Goal: Information Seeking & Learning: Check status

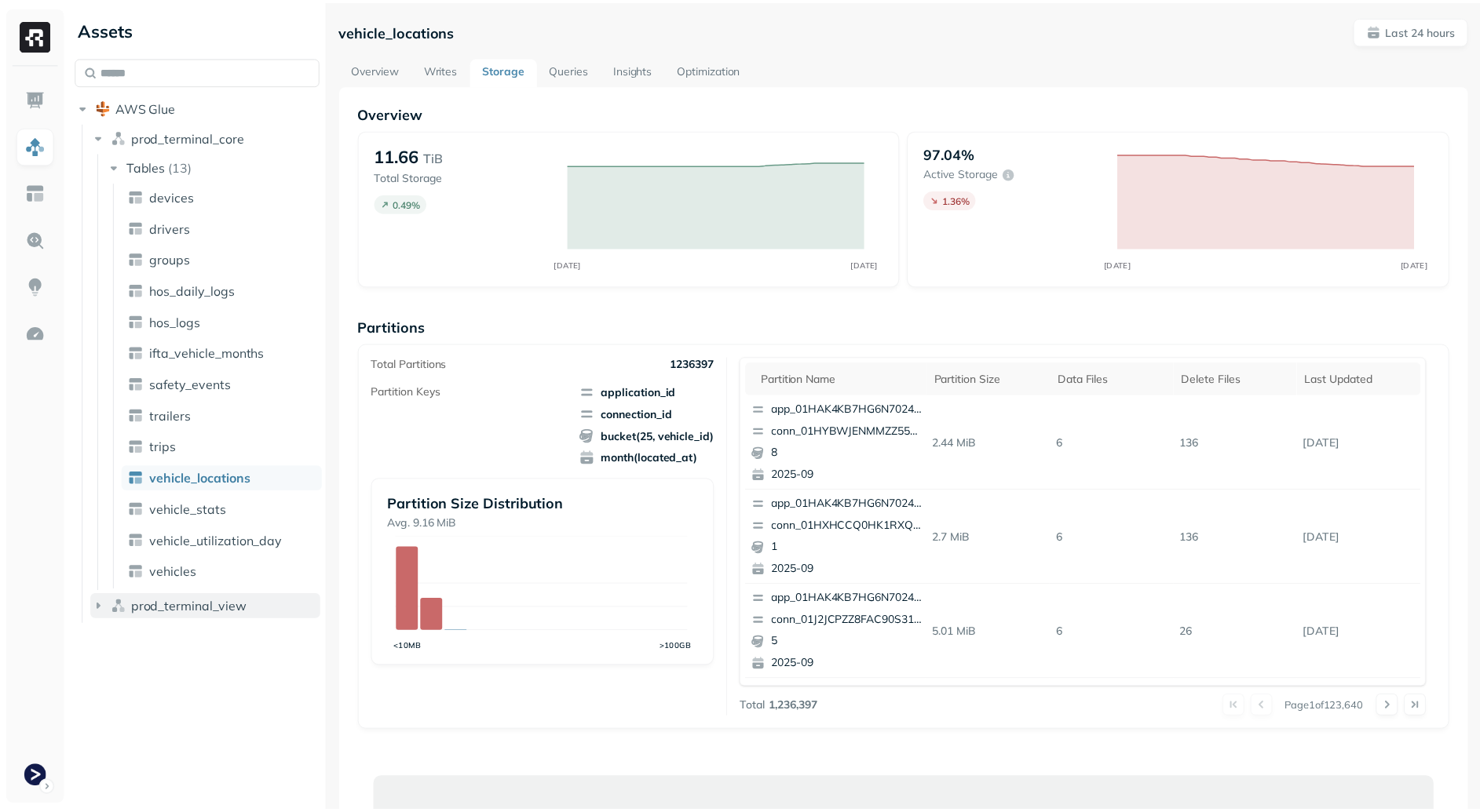
scroll to position [550, 0]
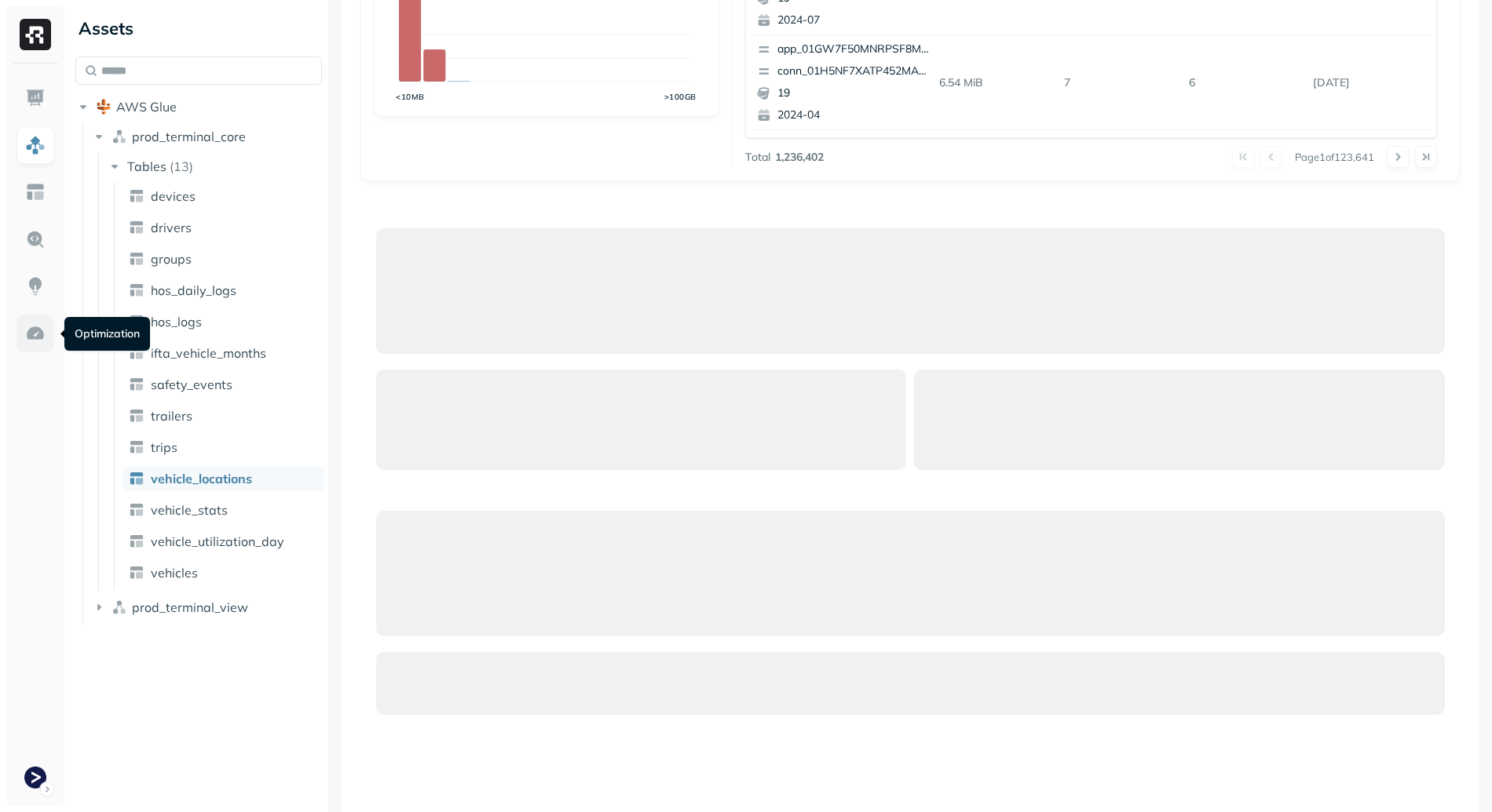
click at [47, 324] on link at bounding box center [35, 333] width 38 height 38
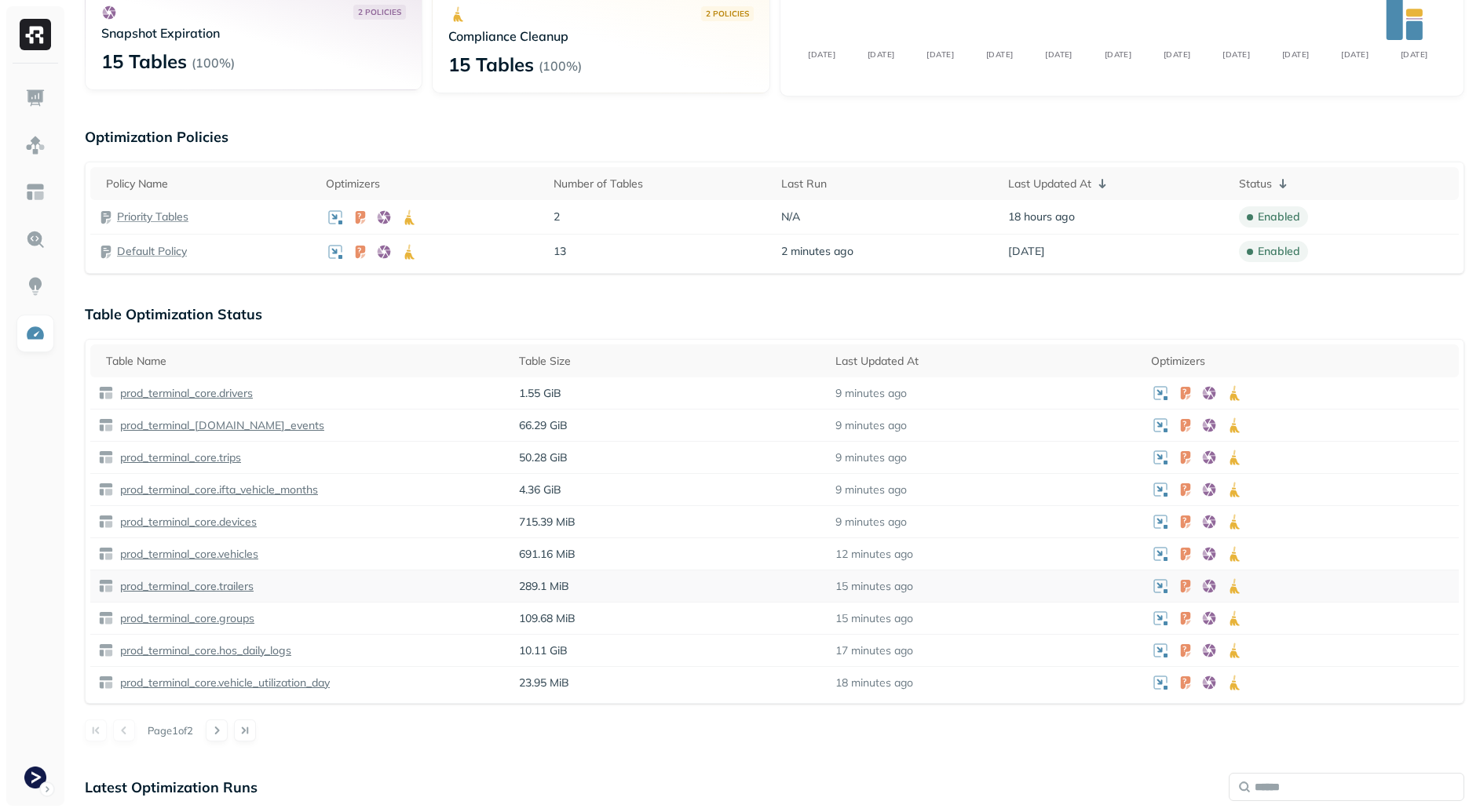
scroll to position [320, 0]
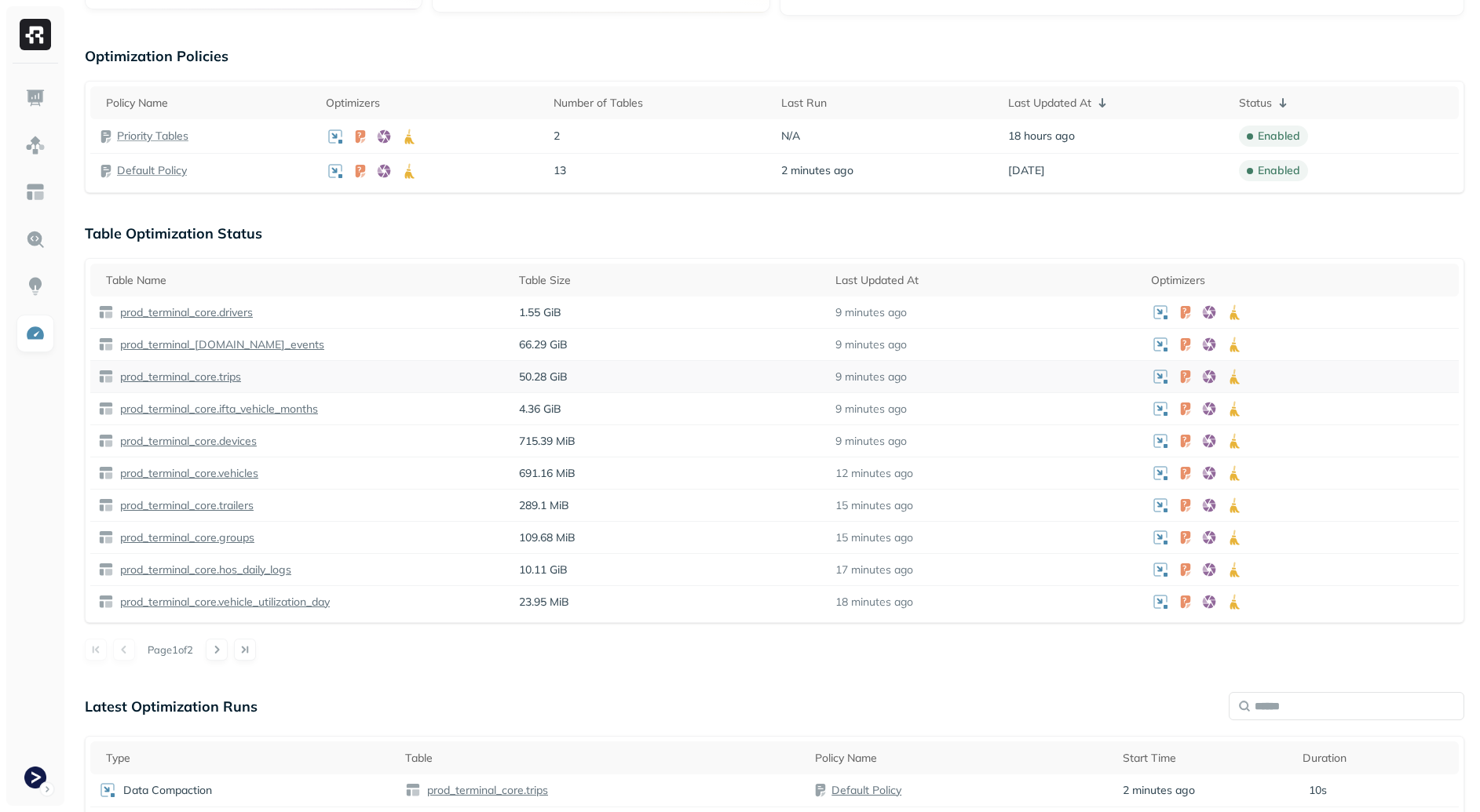
click at [616, 373] on p "50.28 GiB" at bounding box center [669, 376] width 300 height 15
click at [869, 368] on td "9 minutes ago" at bounding box center [985, 376] width 315 height 32
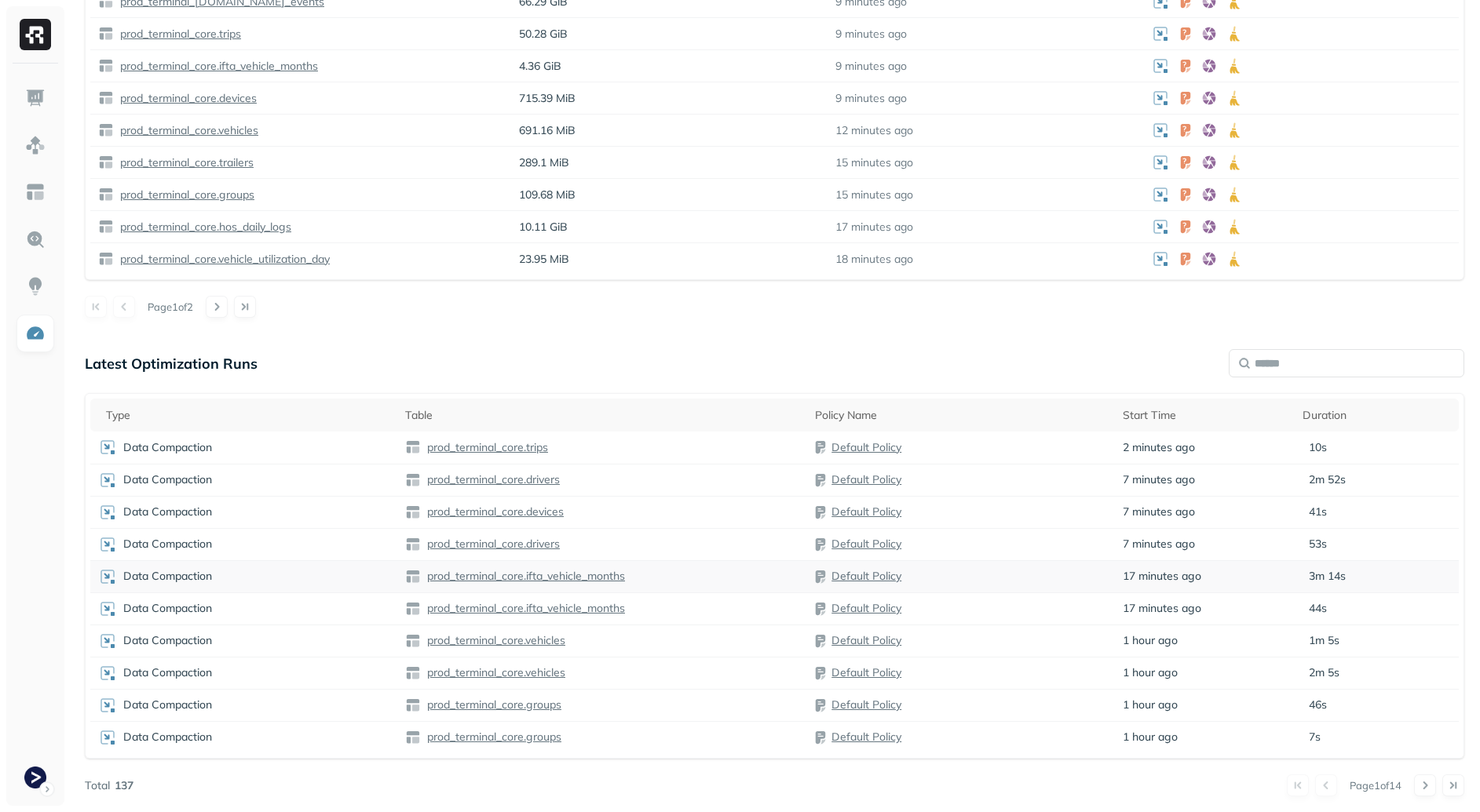
click at [721, 569] on div "prod_terminal_core.ifta_vehicle_months" at bounding box center [602, 576] width 394 height 16
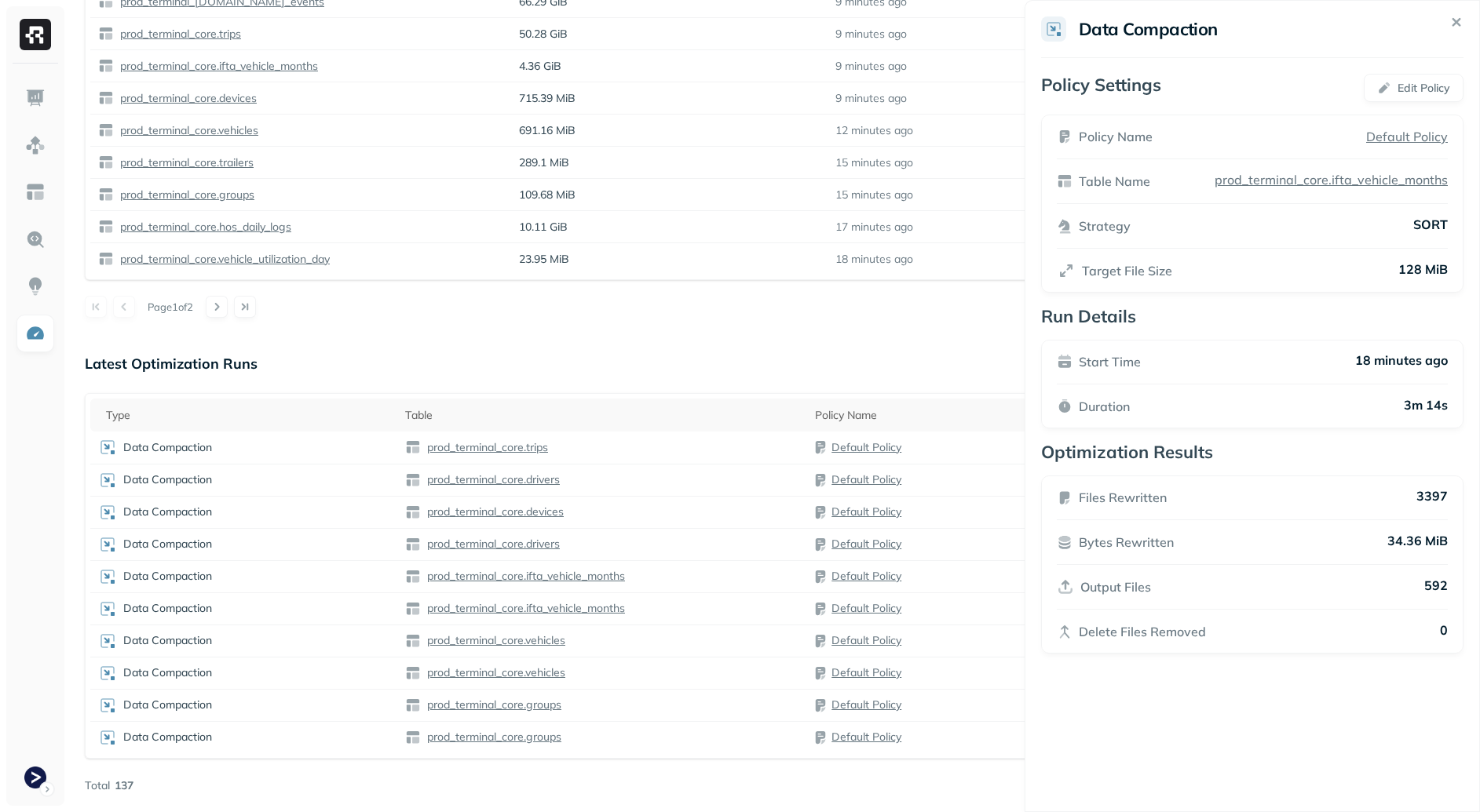
click at [852, 348] on html "Optimization New Policy Optimizers 2 POLICIES Data Compaction 15 Tables ( 100% …" at bounding box center [740, 74] width 1480 height 1476
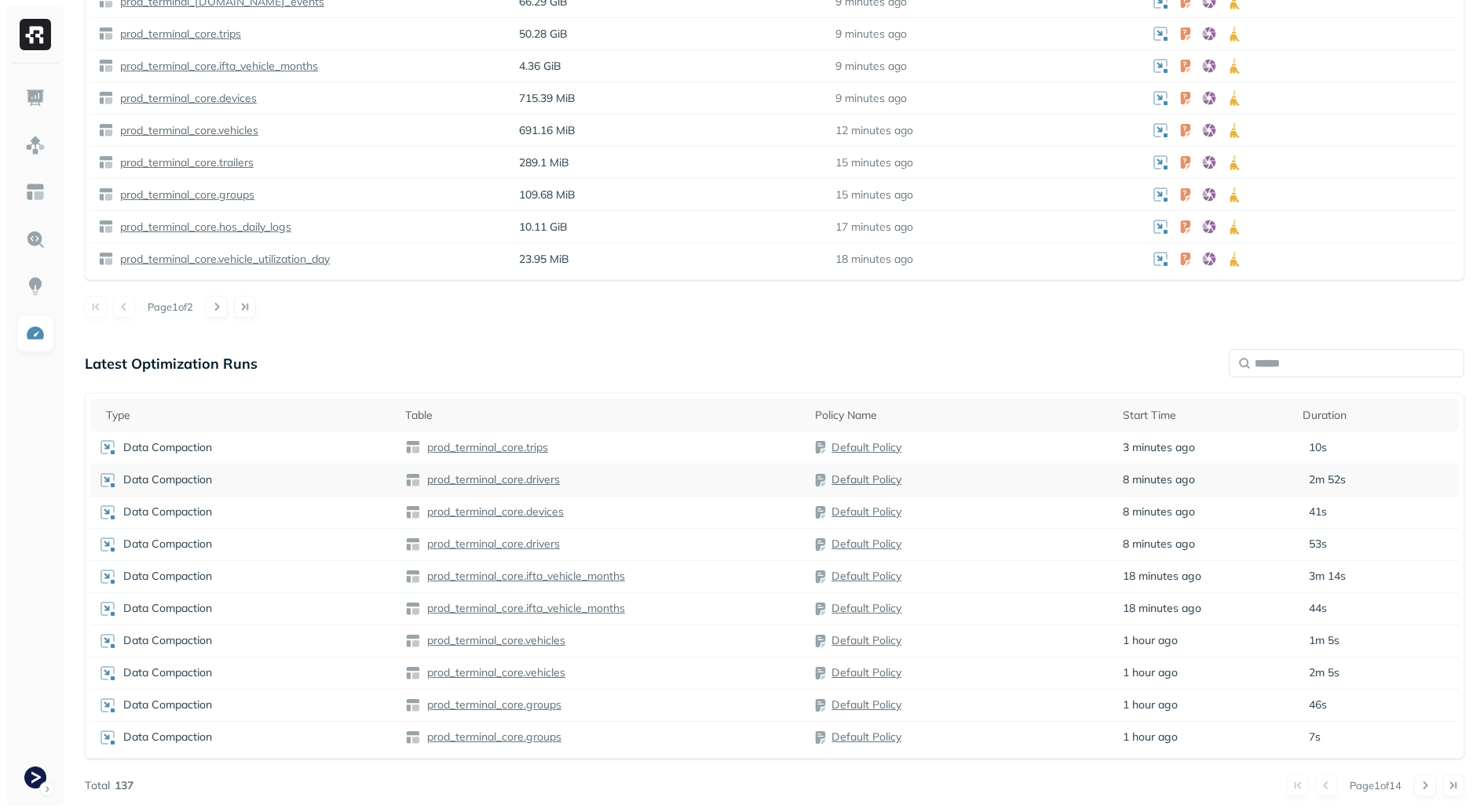
click at [511, 478] on p "prod_terminal_core.drivers" at bounding box center [492, 479] width 136 height 15
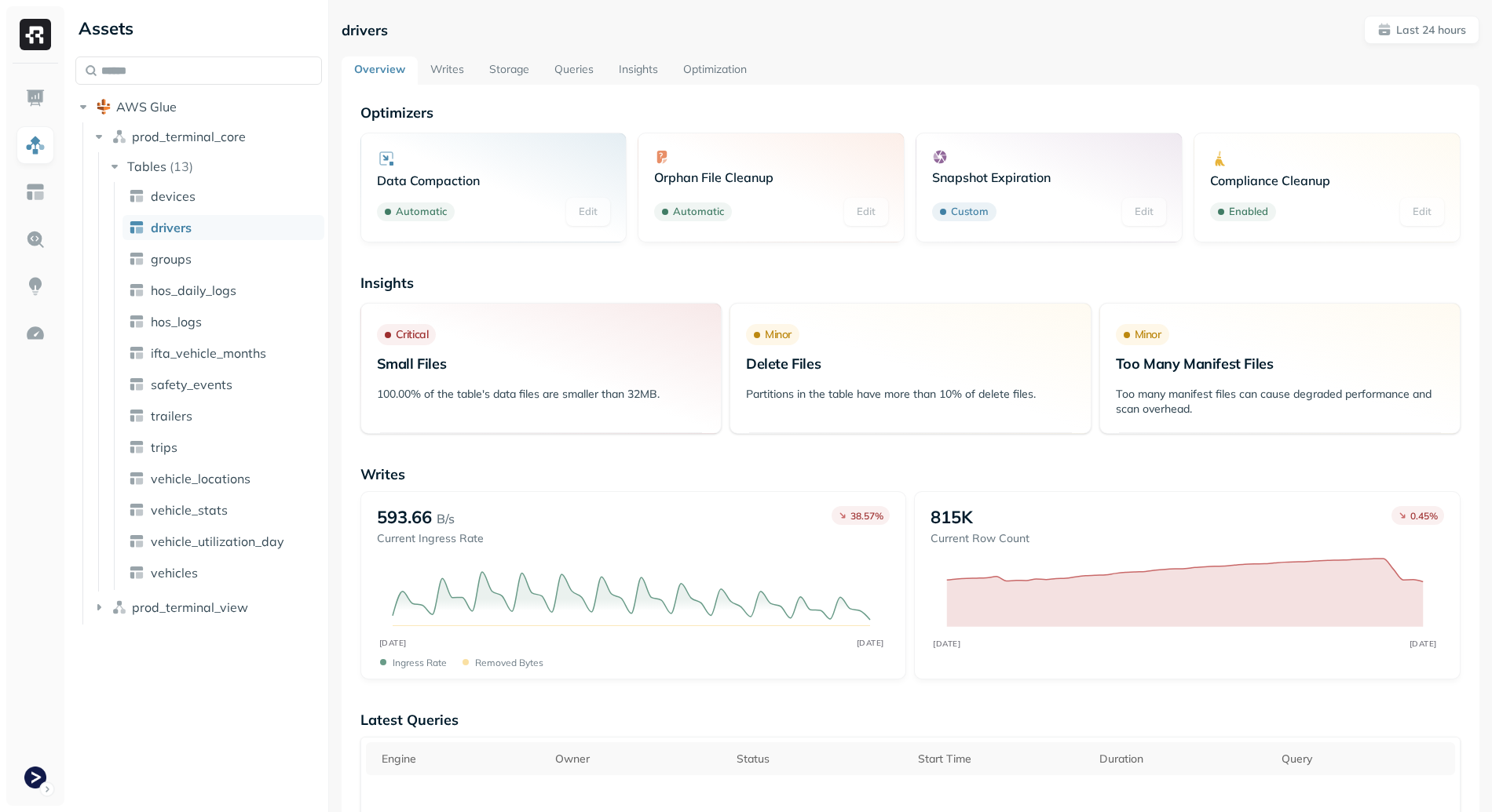
click at [455, 74] on link "Writes" at bounding box center [447, 70] width 59 height 28
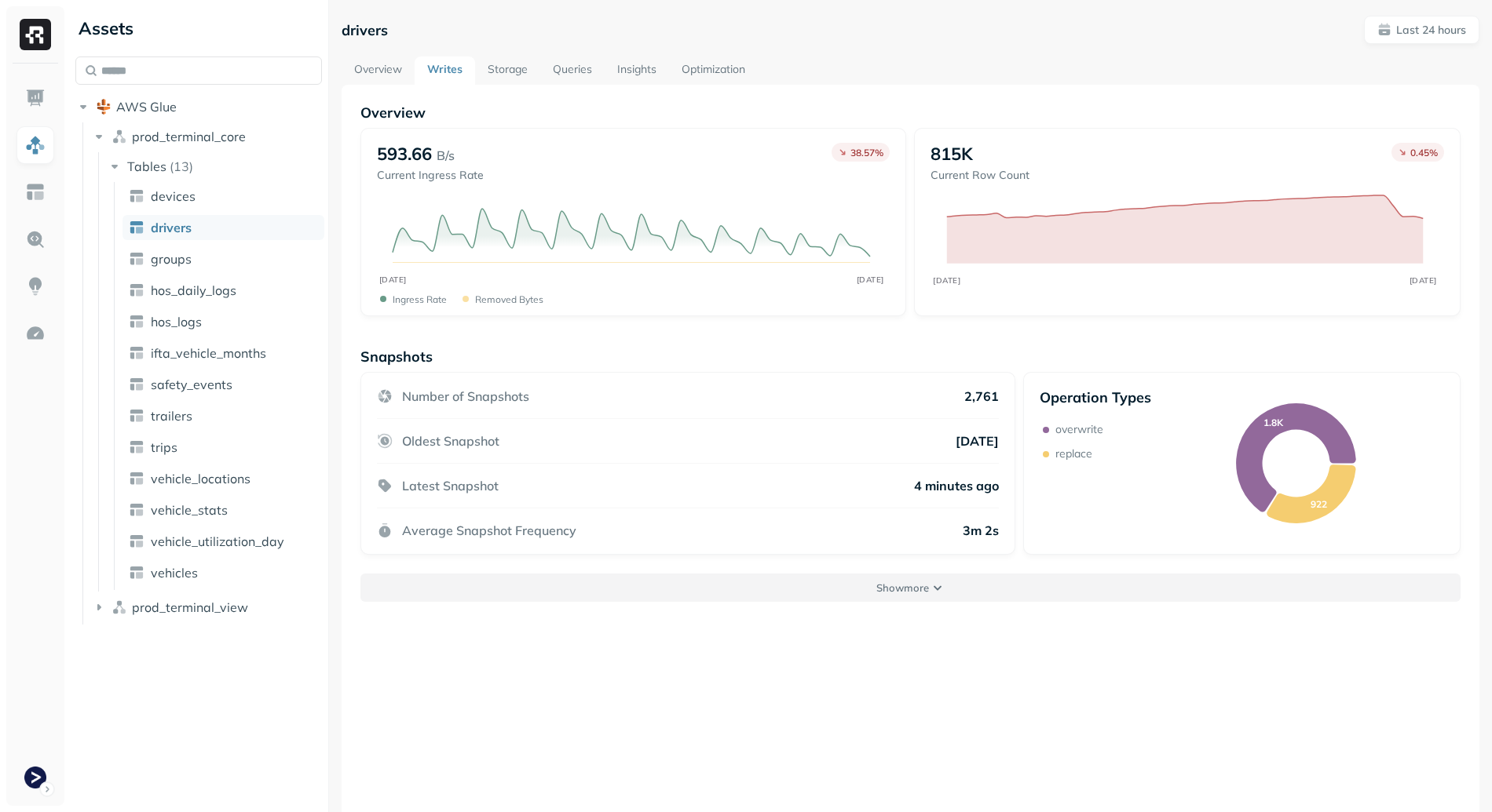
scroll to position [84, 0]
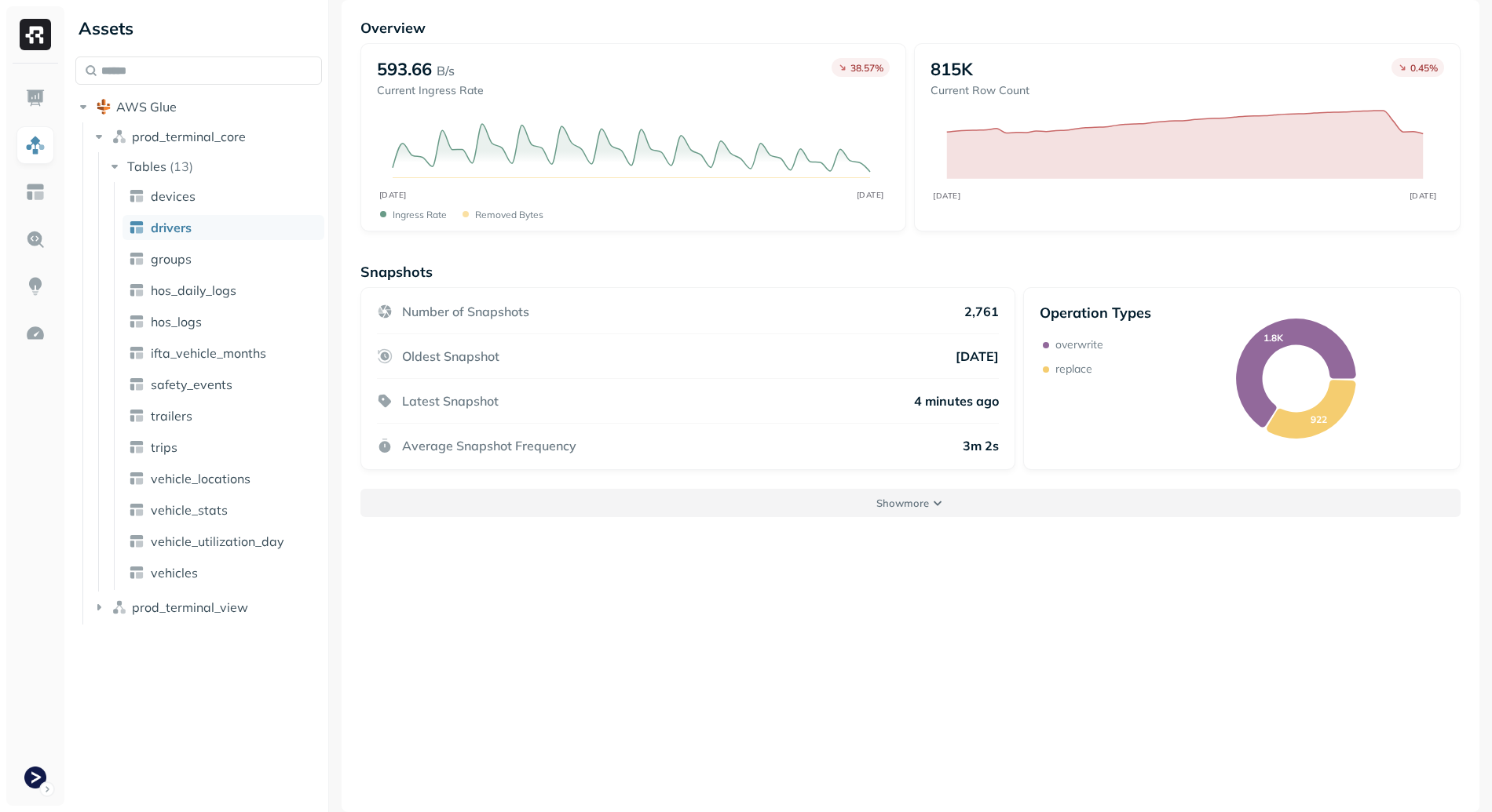
click at [848, 511] on button "Show more" at bounding box center [910, 503] width 1100 height 28
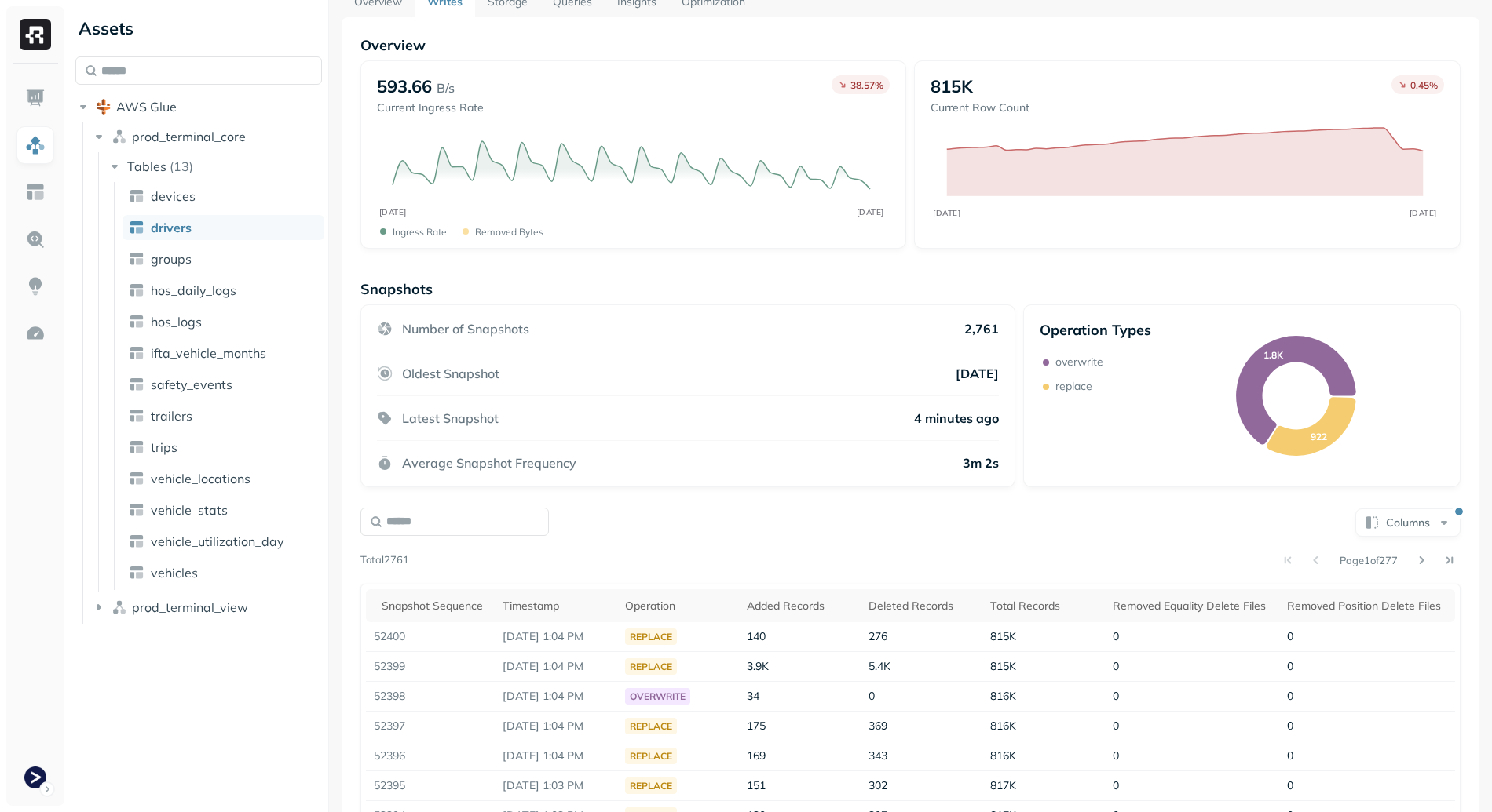
scroll to position [0, 0]
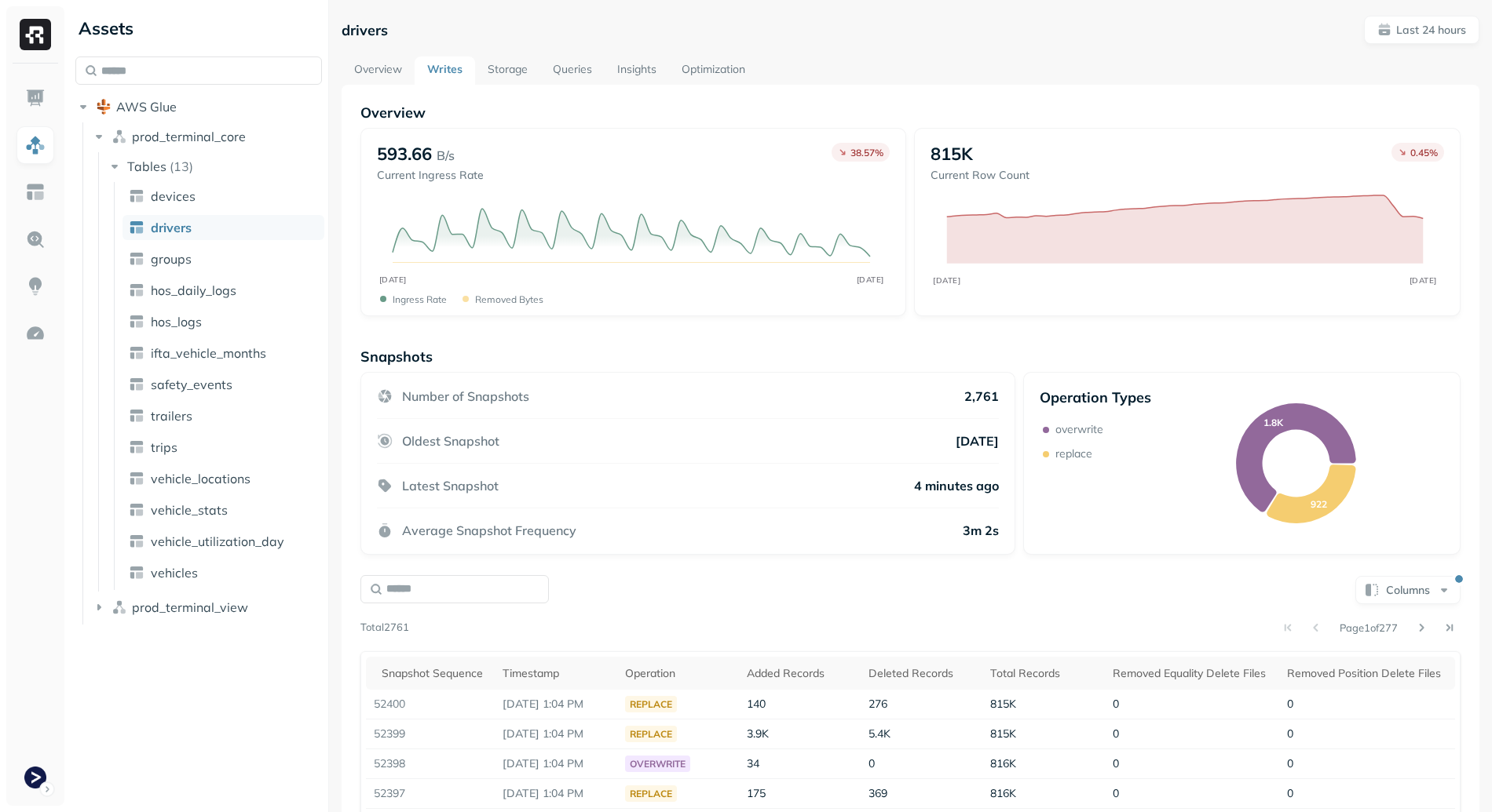
click at [514, 72] on link "Storage" at bounding box center [507, 70] width 65 height 28
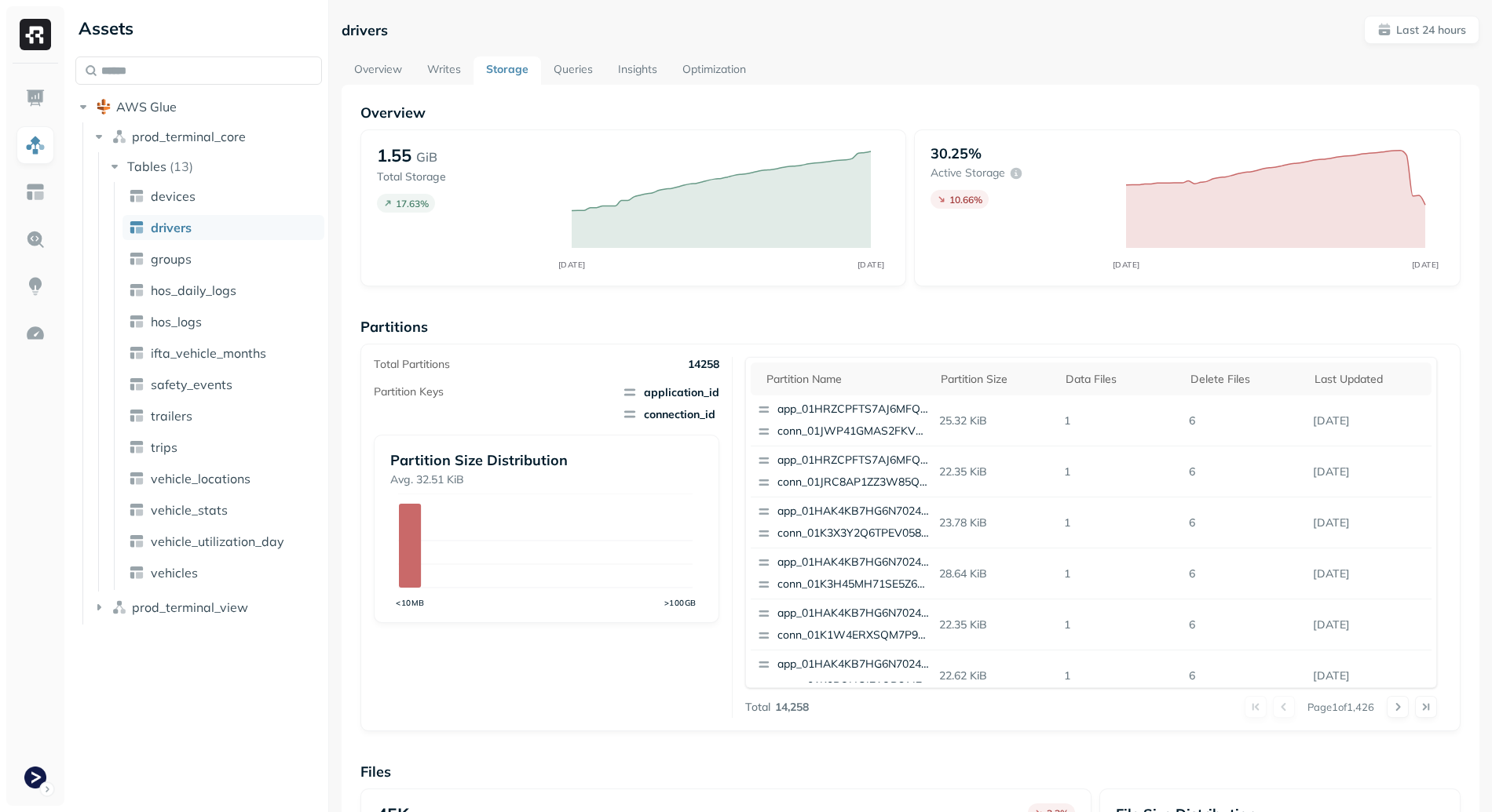
click at [692, 68] on link "Optimization" at bounding box center [713, 70] width 88 height 28
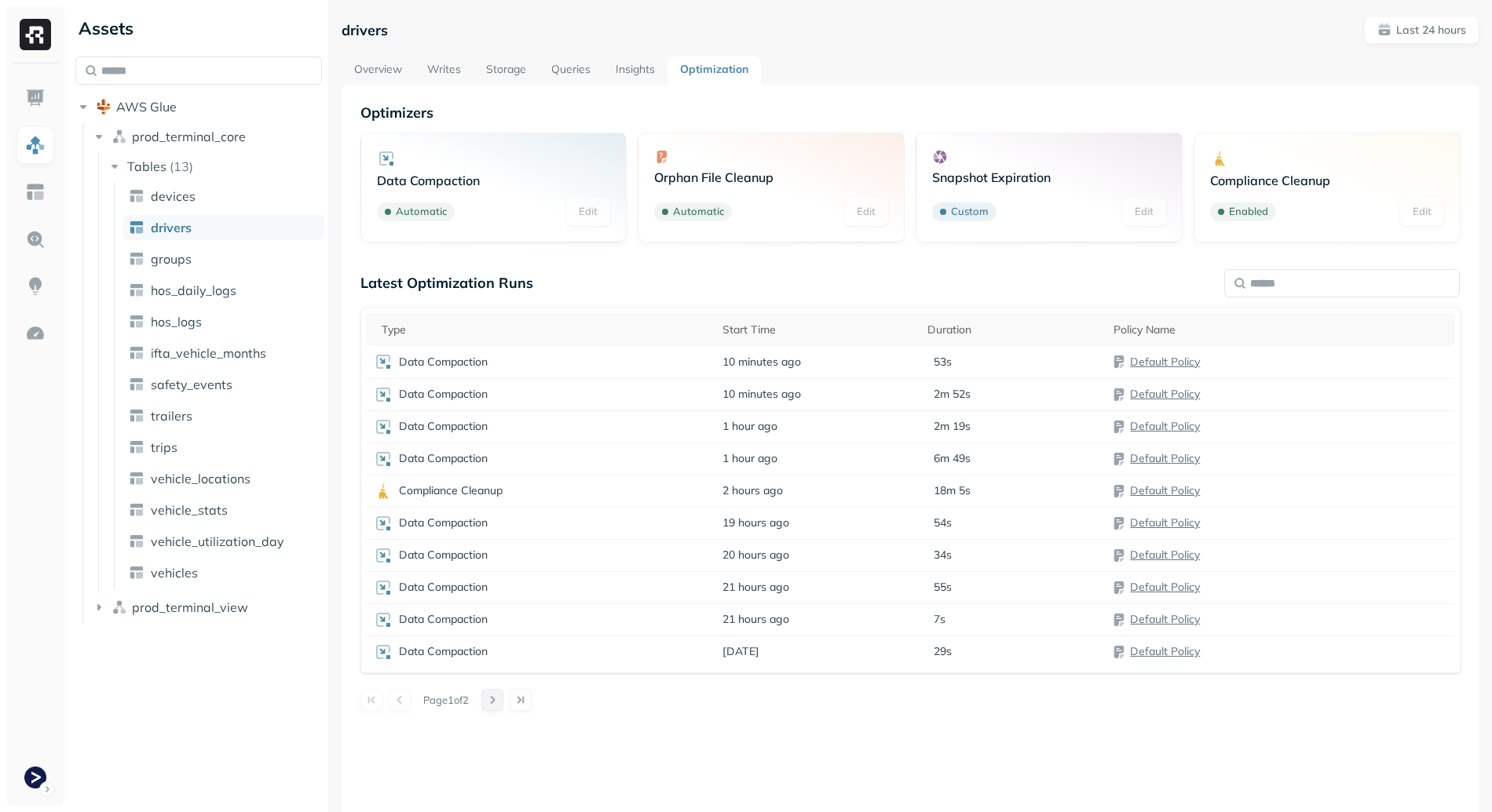
click at [499, 699] on button at bounding box center [492, 699] width 22 height 22
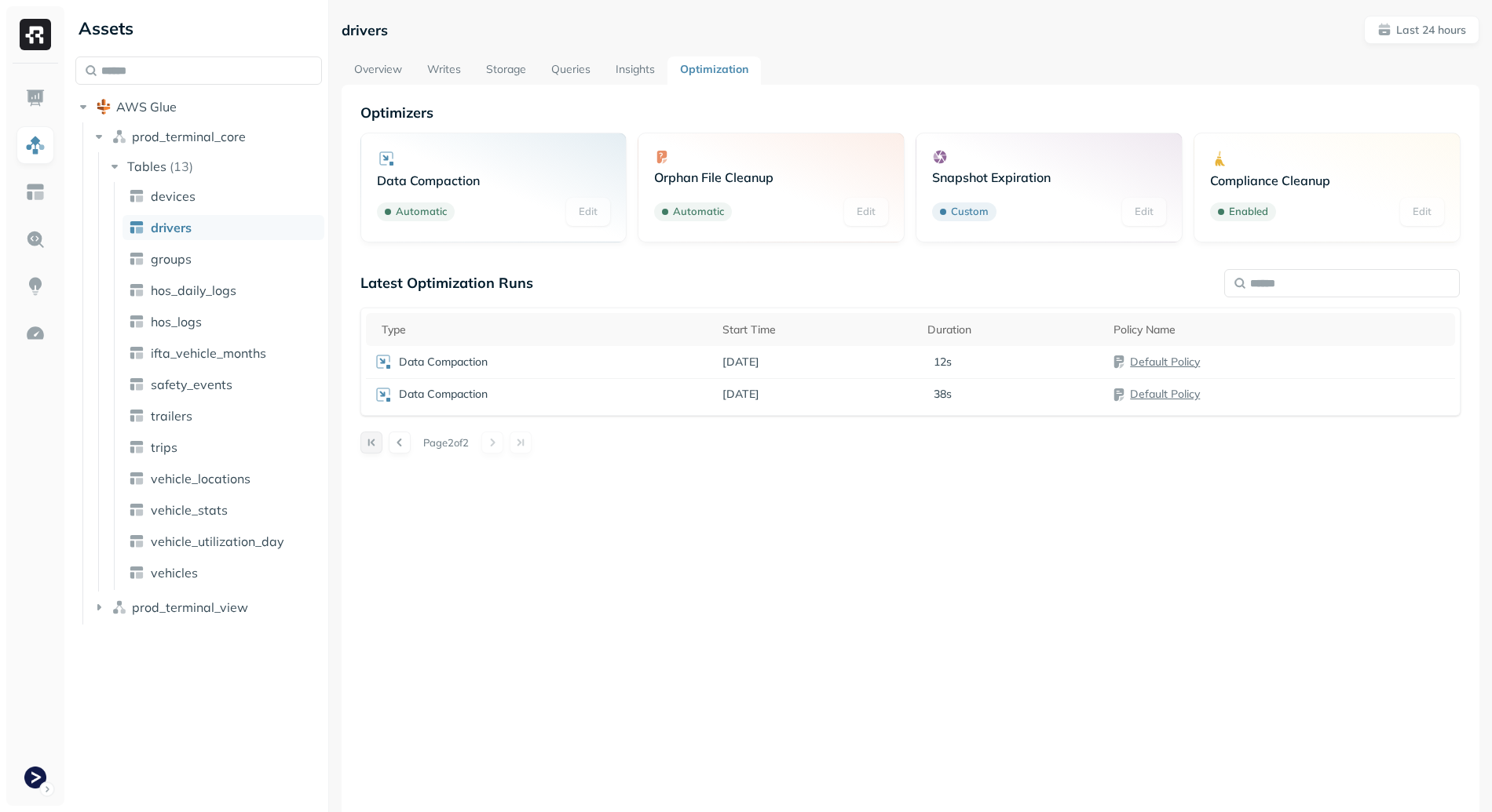
click at [377, 447] on button at bounding box center [371, 442] width 22 height 22
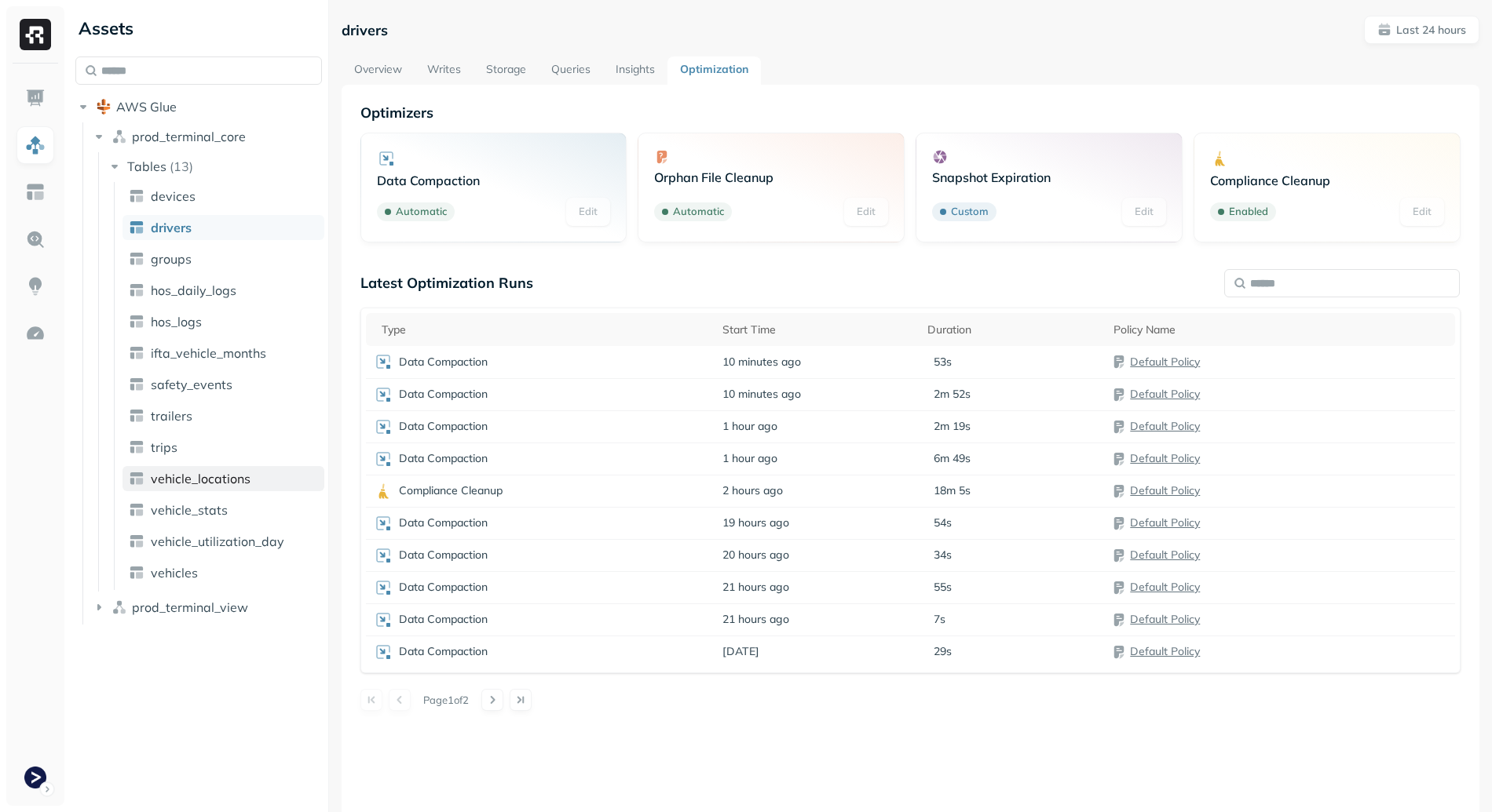
click at [223, 486] on span "vehicle_locations" at bounding box center [200, 478] width 100 height 16
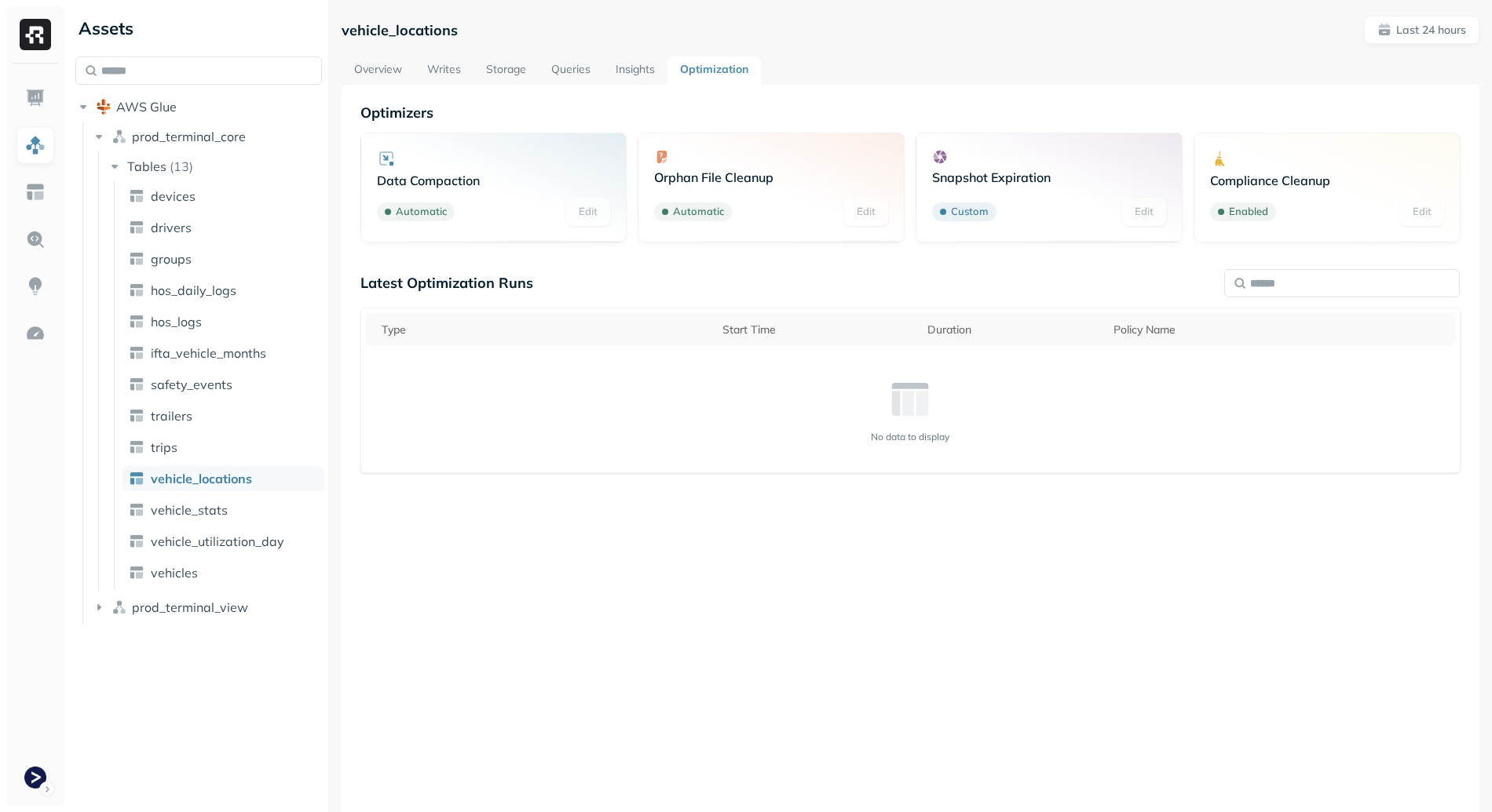
scroll to position [84, 0]
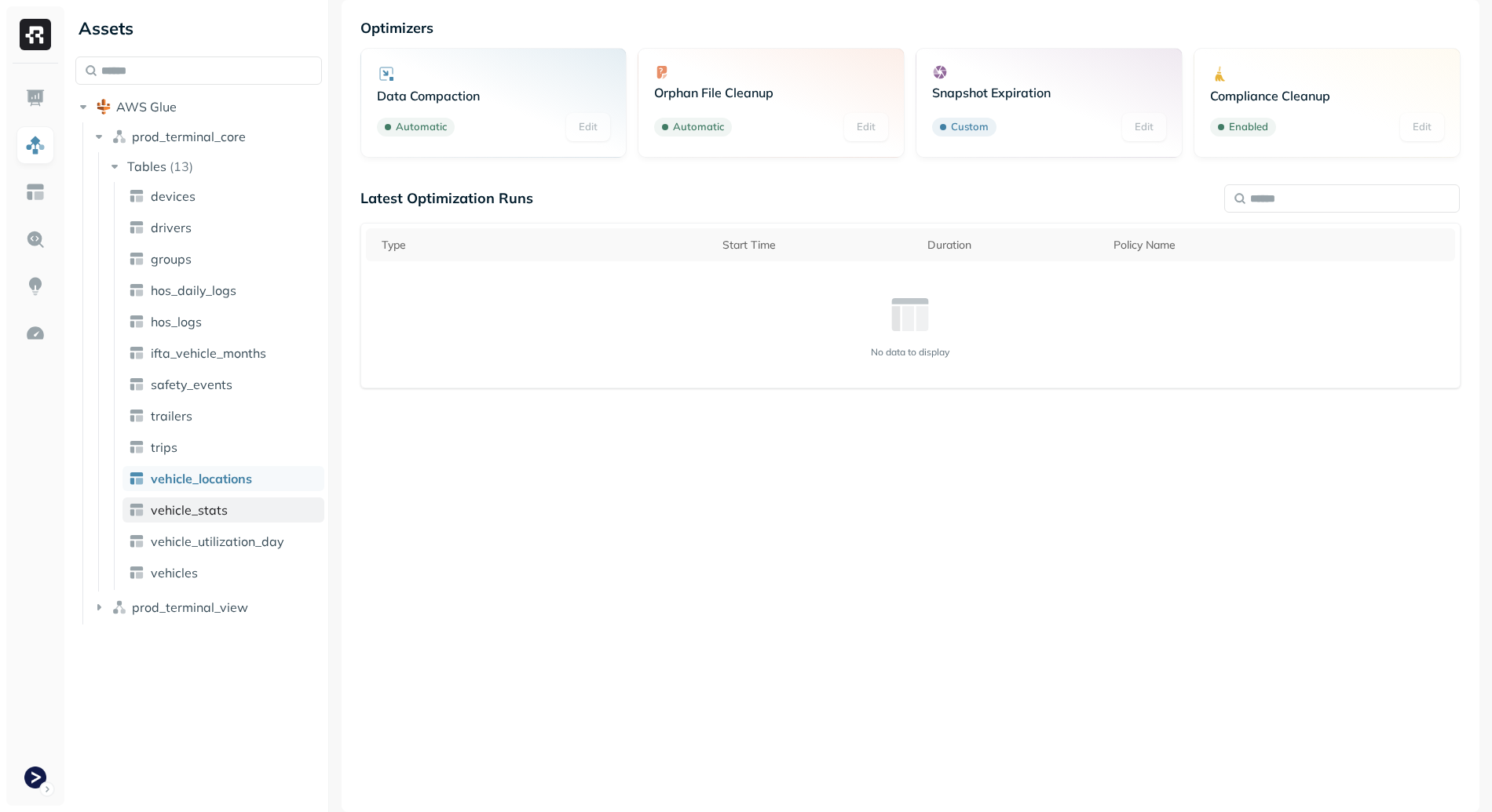
click at [212, 517] on span "vehicle_stats" at bounding box center [188, 510] width 77 height 16
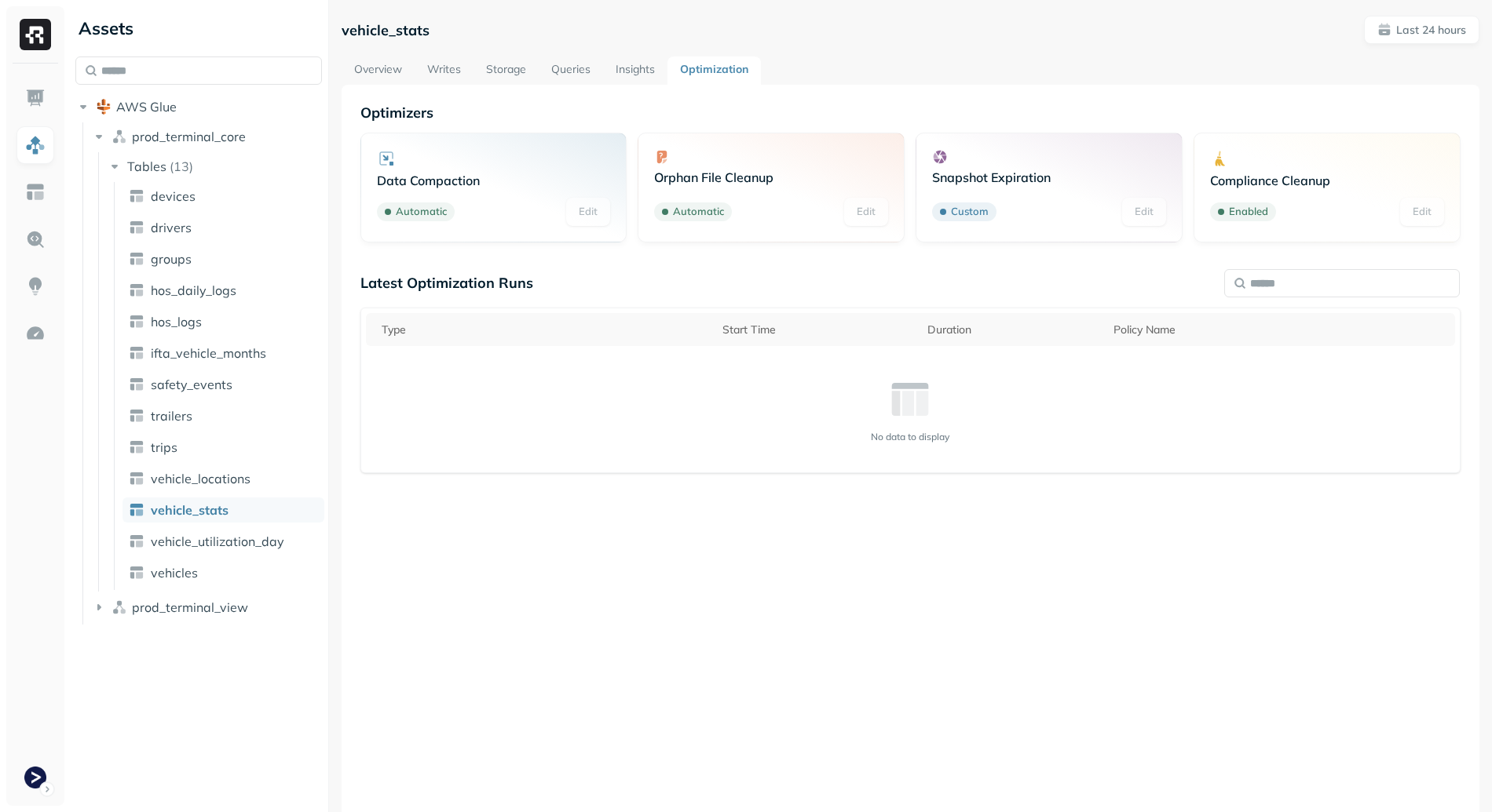
click at [434, 78] on link "Writes" at bounding box center [444, 70] width 59 height 28
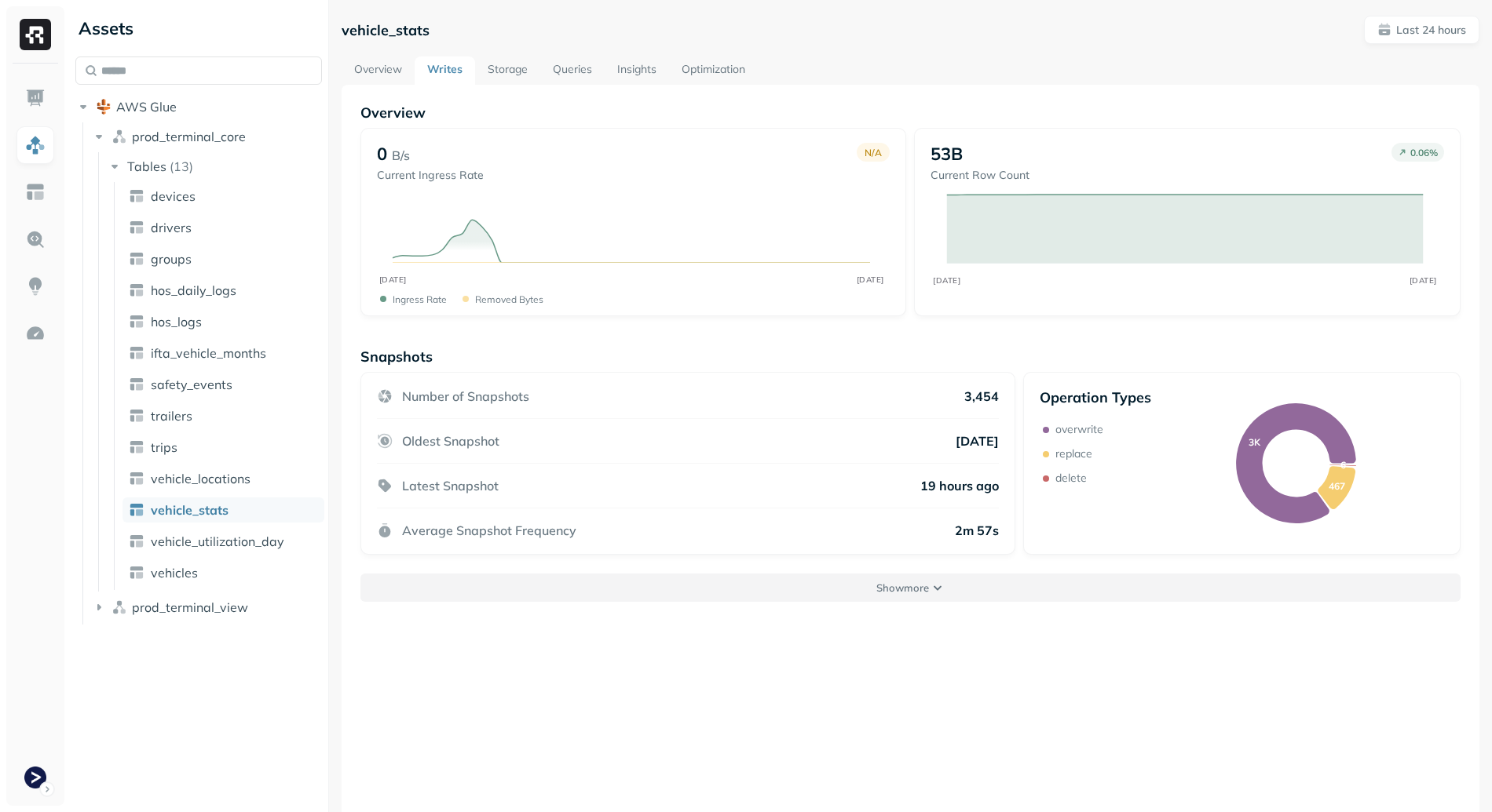
scroll to position [19, 0]
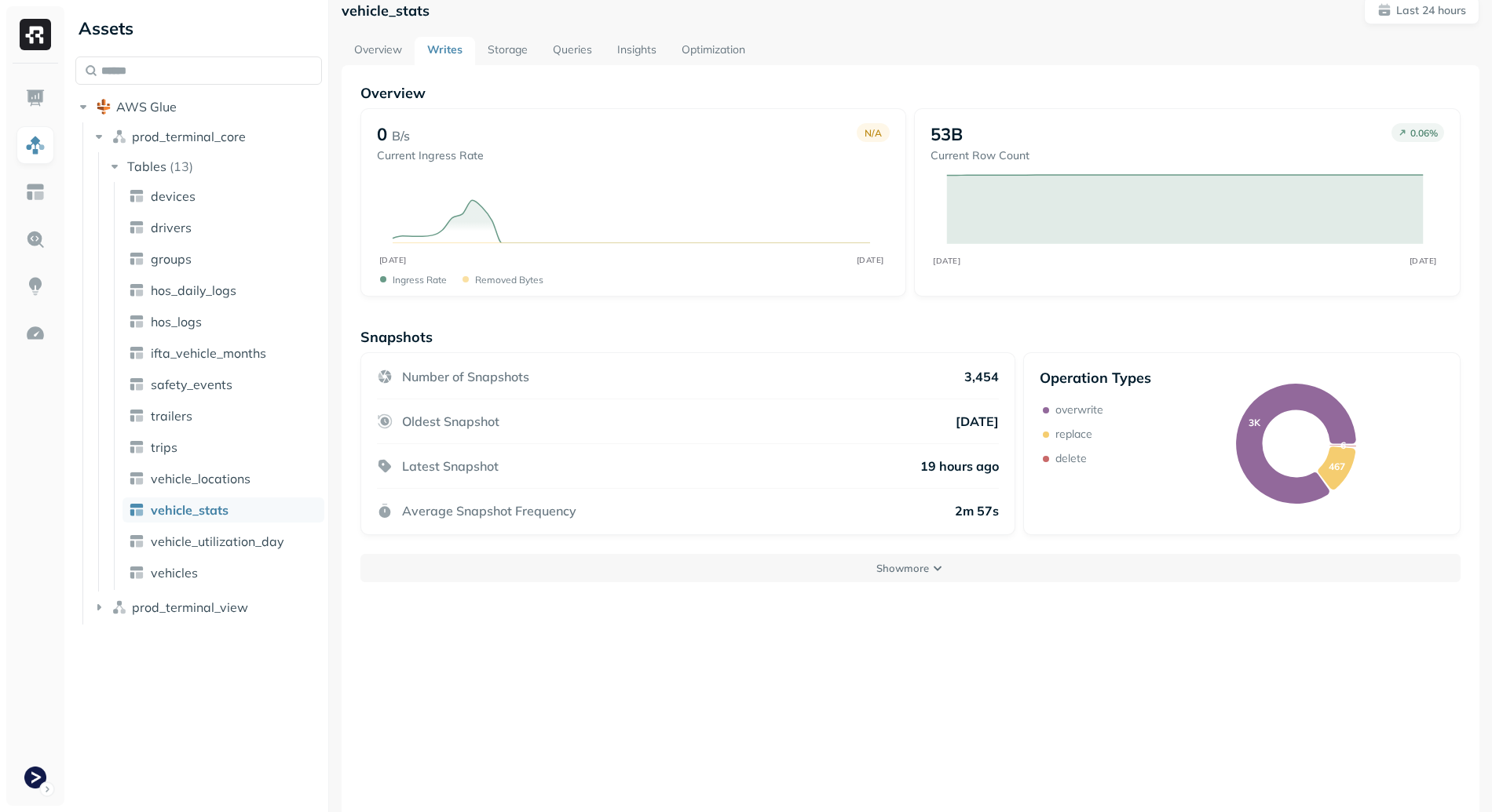
click at [891, 586] on div "Overview 0 B/s Current Ingress Rate N/A SEP [DATE] Ingress Rate Removed bytes 5…" at bounding box center [911, 471] width 1138 height 812
click at [865, 573] on button "Show more" at bounding box center [910, 568] width 1100 height 28
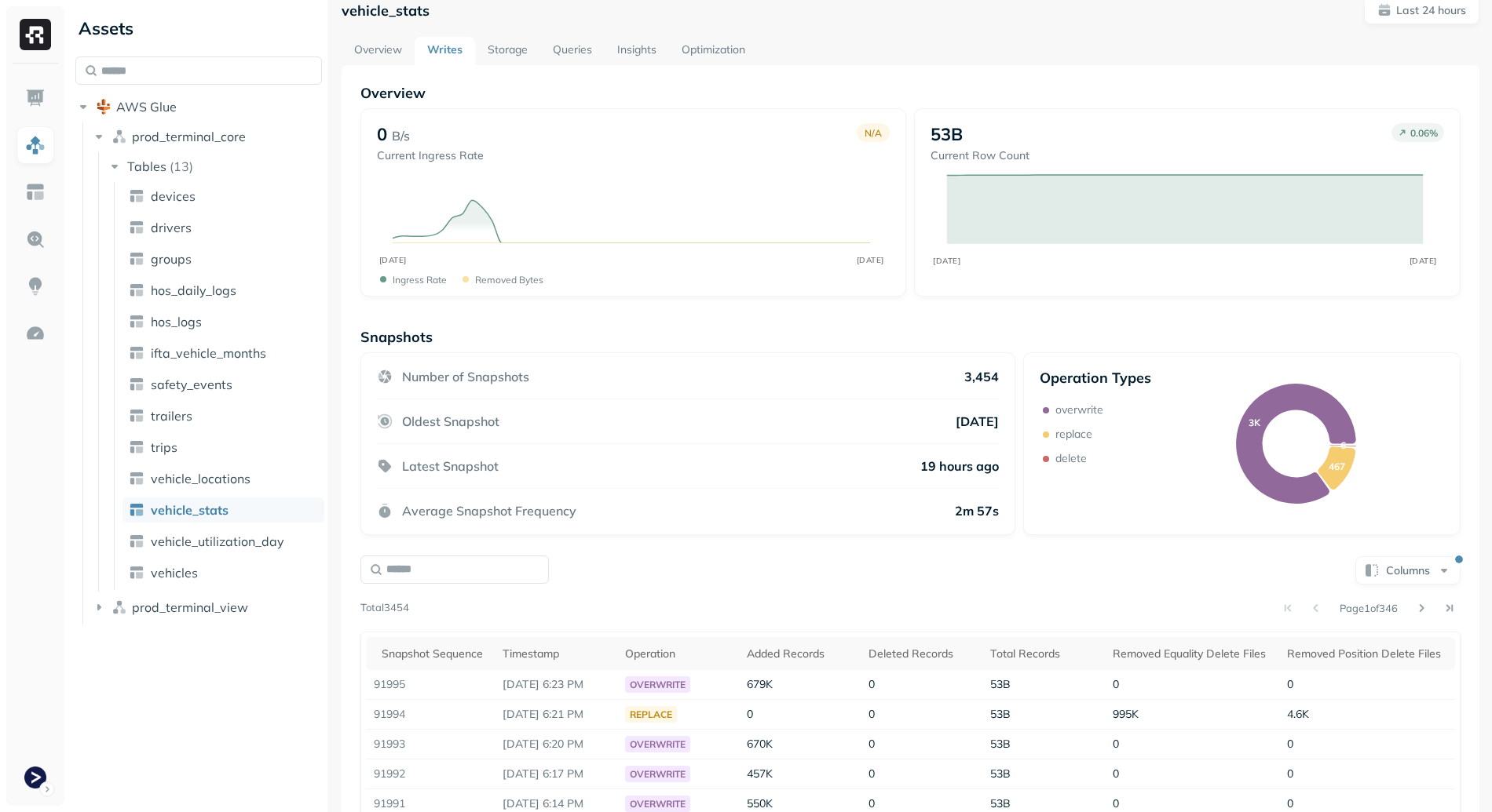
scroll to position [224, 0]
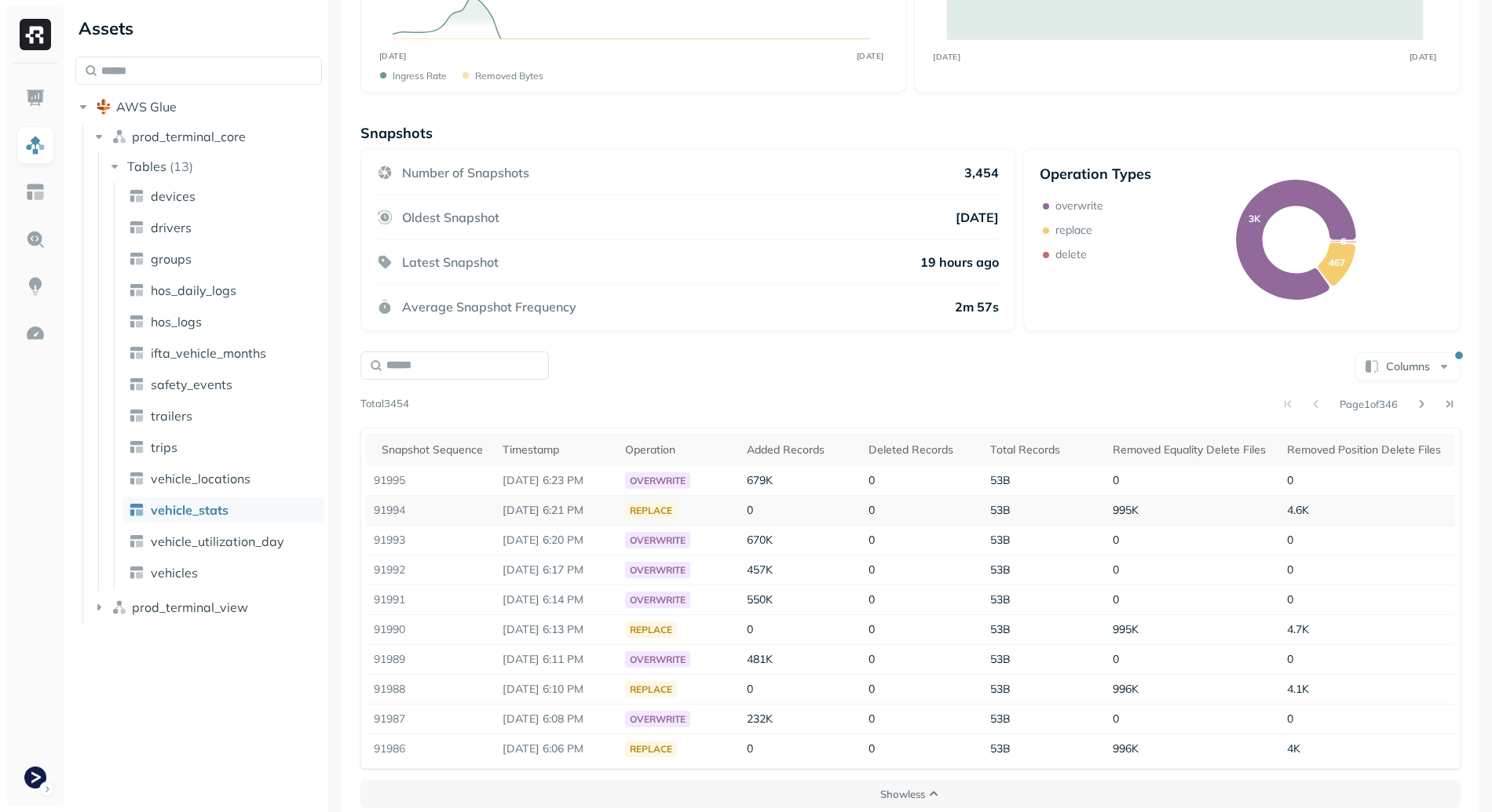
click at [646, 507] on div "replace" at bounding box center [650, 510] width 51 height 16
click at [739, 515] on td "replace" at bounding box center [678, 510] width 121 height 30
click at [377, 472] on td "91995" at bounding box center [430, 480] width 129 height 30
click at [381, 476] on td "91995" at bounding box center [430, 480] width 129 height 30
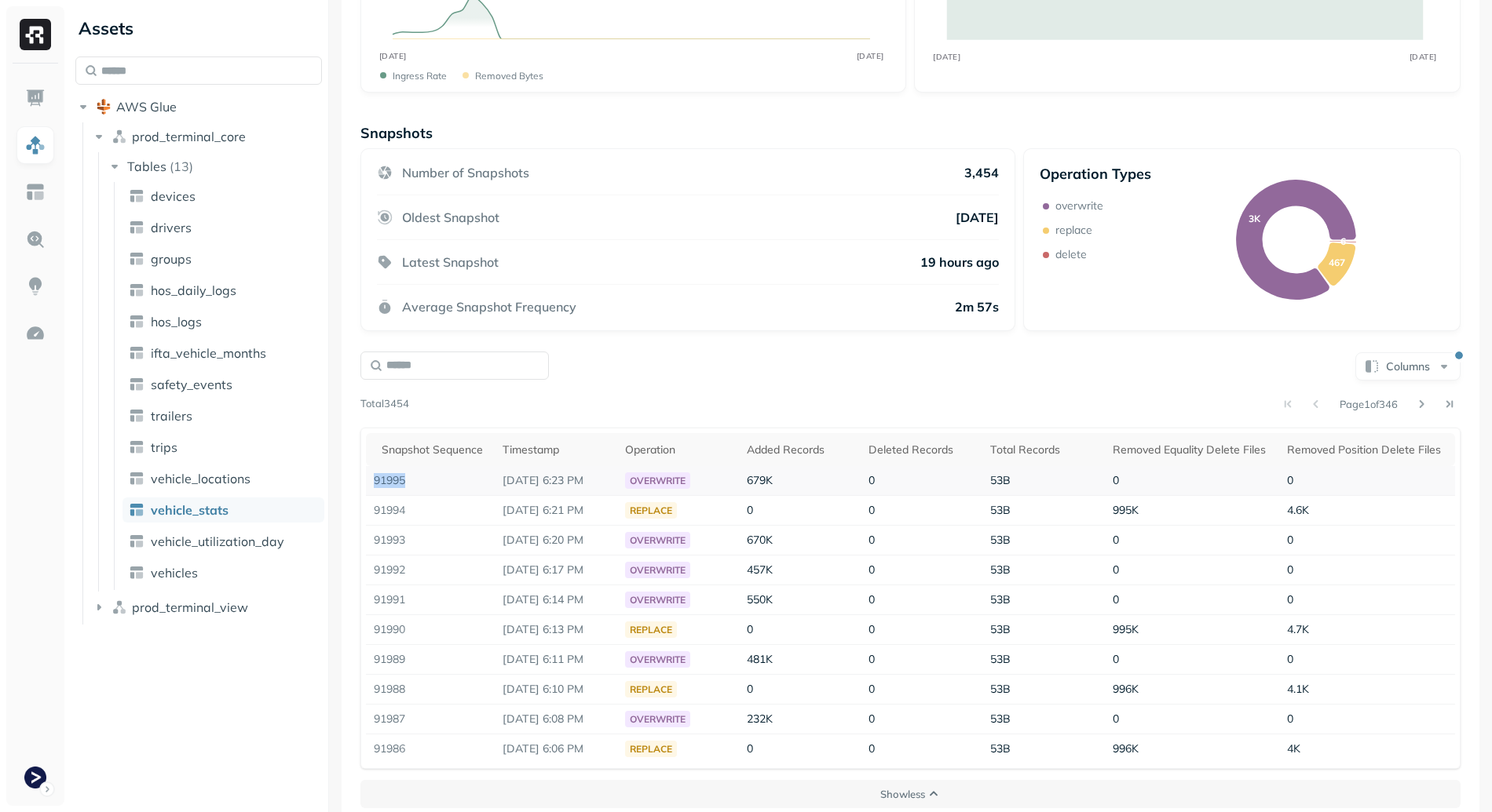
click at [381, 476] on td "91995" at bounding box center [430, 480] width 129 height 30
copy td "91995"
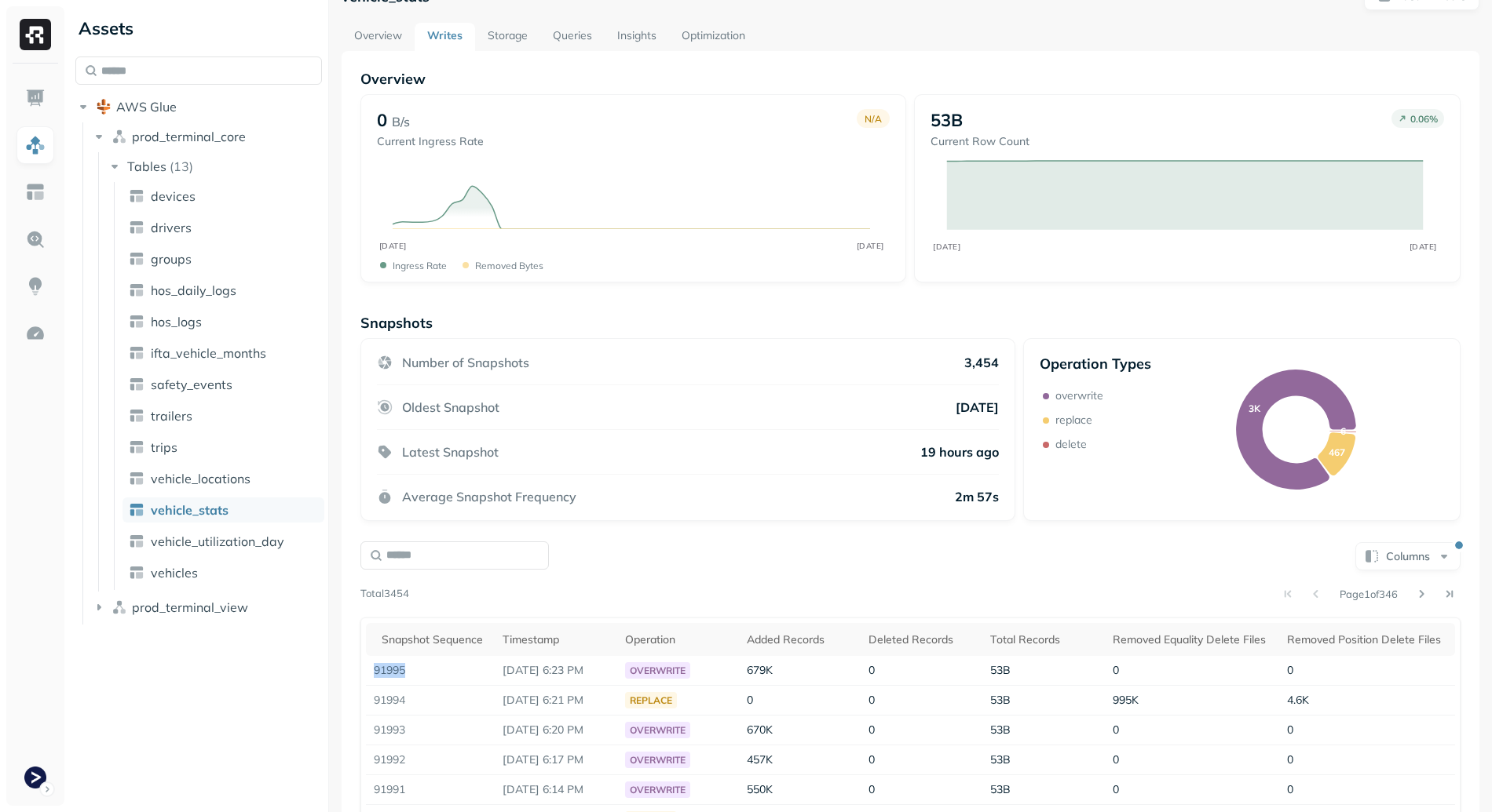
scroll to position [0, 0]
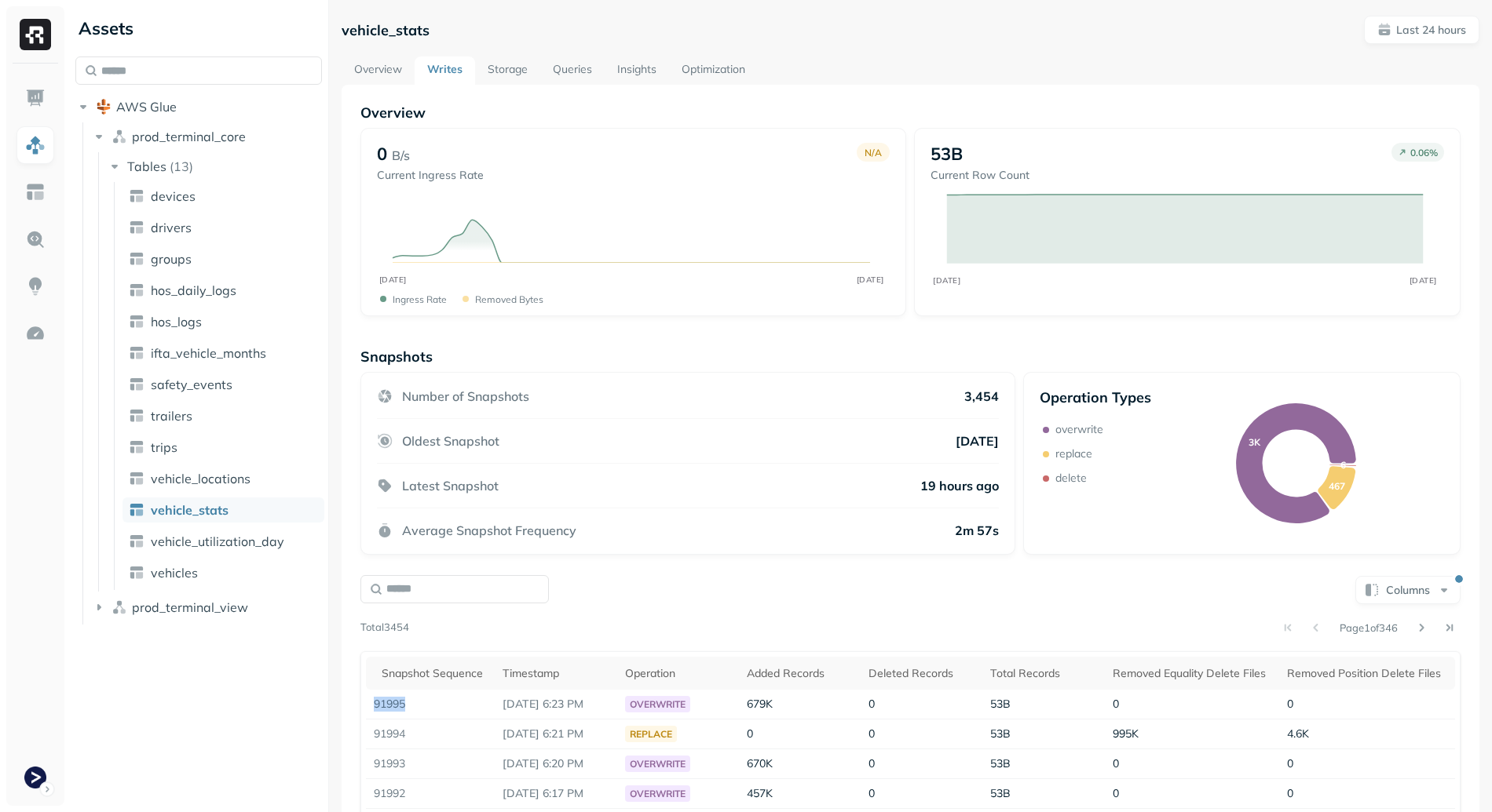
click at [510, 76] on link "Storage" at bounding box center [507, 70] width 65 height 28
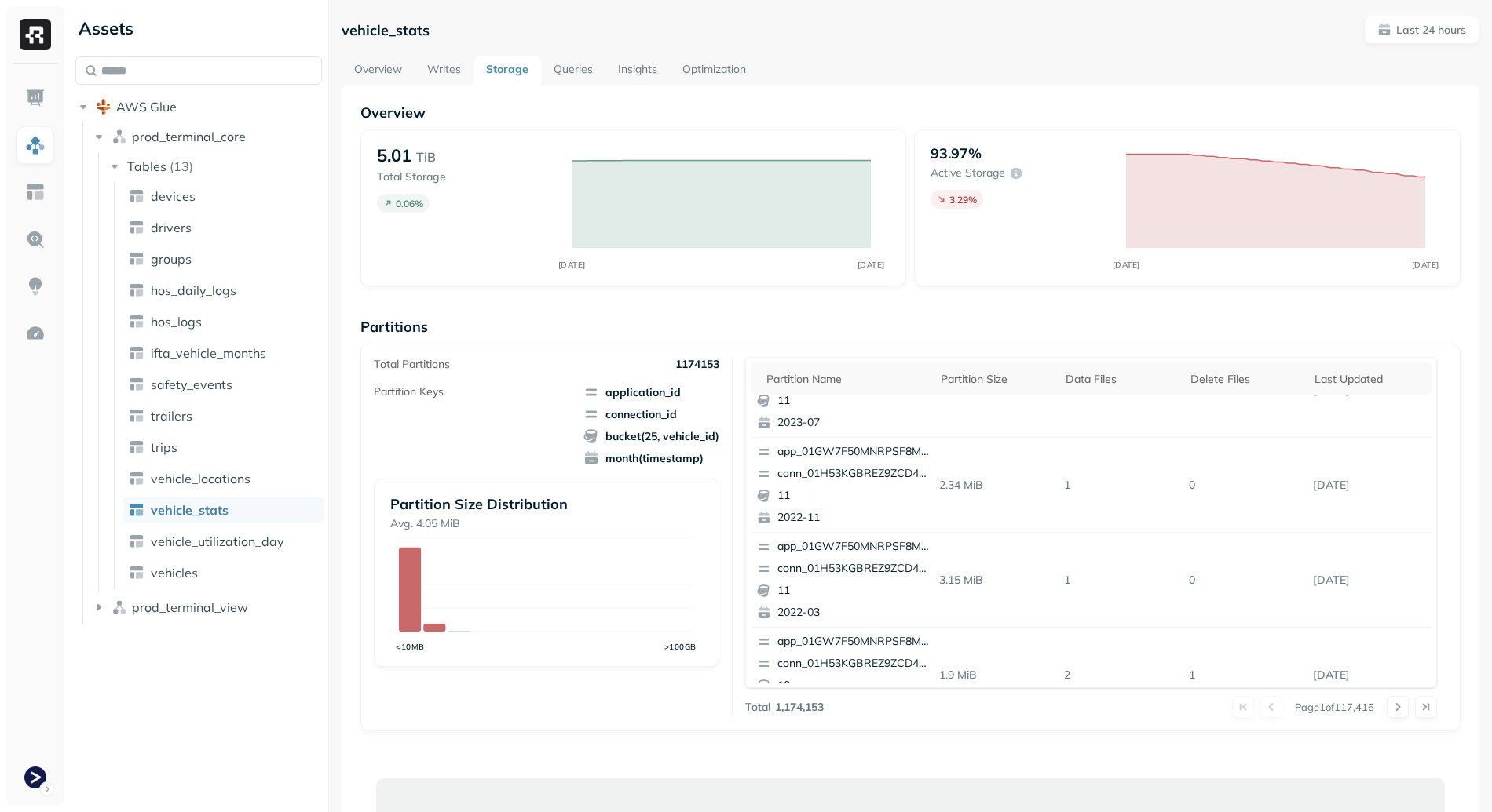
scroll to position [662, 0]
